Goal: Information Seeking & Learning: Learn about a topic

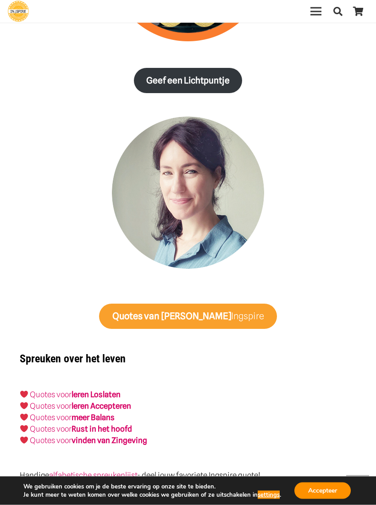
scroll to position [1271, 0]
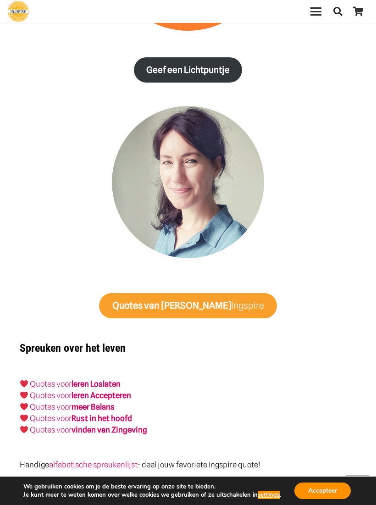
click at [128, 394] on link "leren Accepteren" at bounding box center [102, 395] width 60 height 9
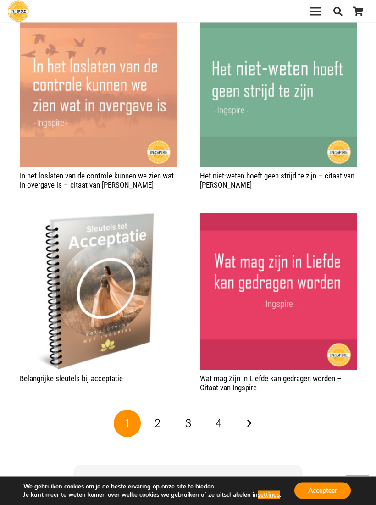
scroll to position [1442, 0]
click at [166, 413] on link "2" at bounding box center [158, 424] width 28 height 28
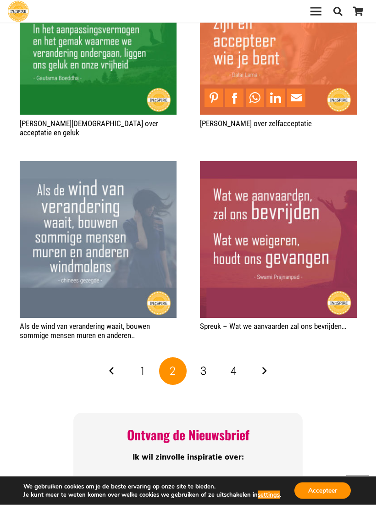
scroll to position [1381, 0]
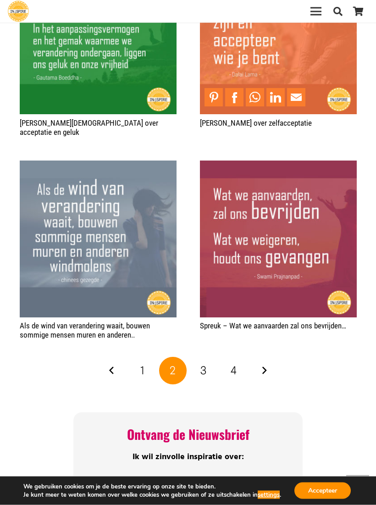
click at [210, 357] on link "3" at bounding box center [203, 371] width 28 height 28
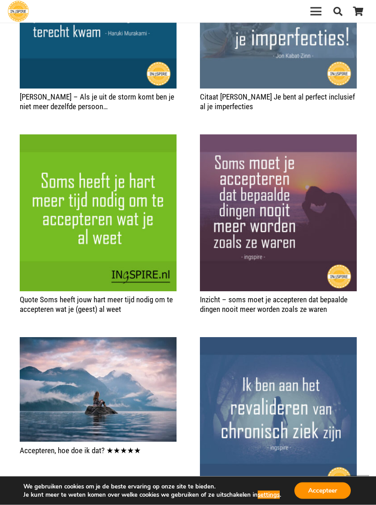
scroll to position [1290, 0]
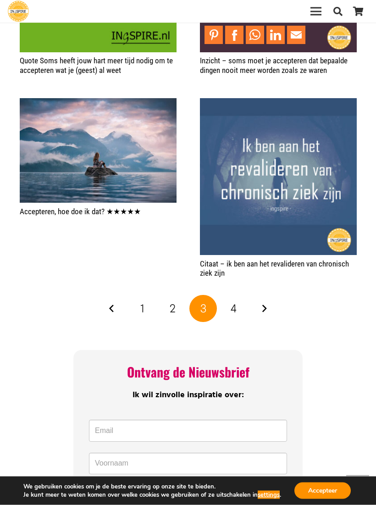
click at [243, 312] on link "4" at bounding box center [234, 309] width 28 height 28
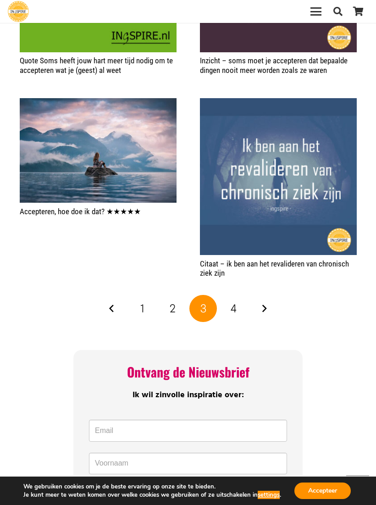
click at [239, 295] on link "4" at bounding box center [234, 309] width 28 height 28
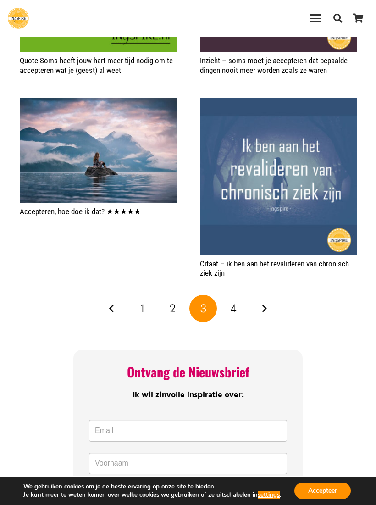
scroll to position [1545, 0]
